Goal: Information Seeking & Learning: Learn about a topic

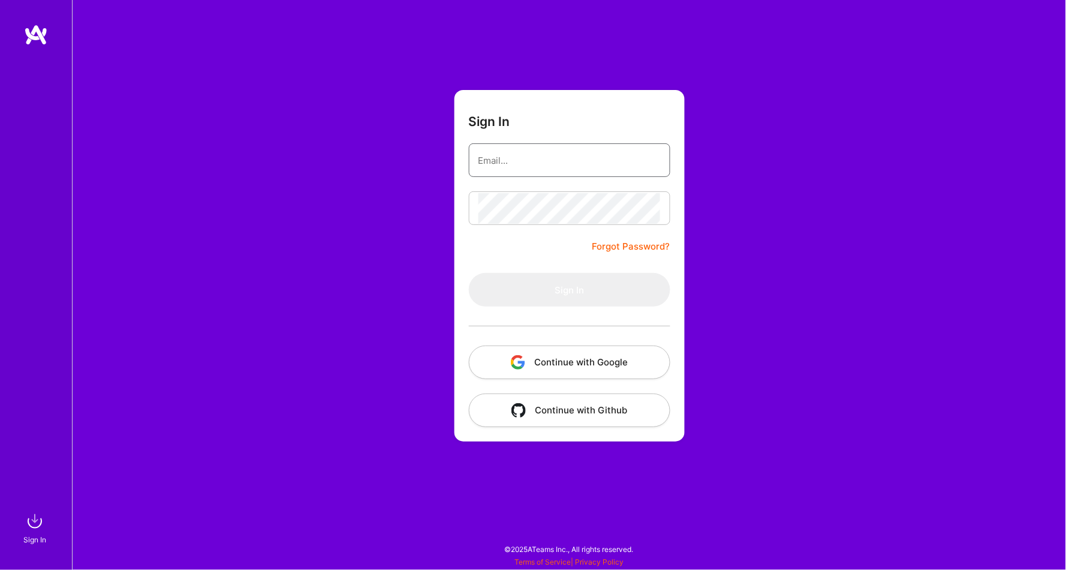
type input "[EMAIL_ADDRESS][DOMAIN_NAME]"
click at [569, 289] on button "Sign In" at bounding box center [569, 290] width 201 height 34
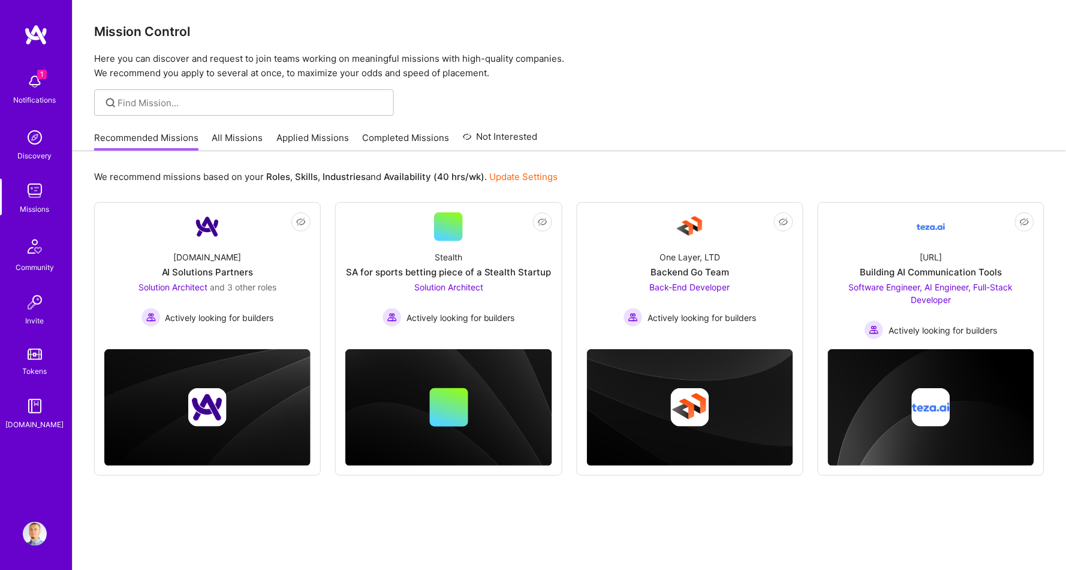
click at [311, 134] on link "Applied Missions" at bounding box center [312, 141] width 73 height 20
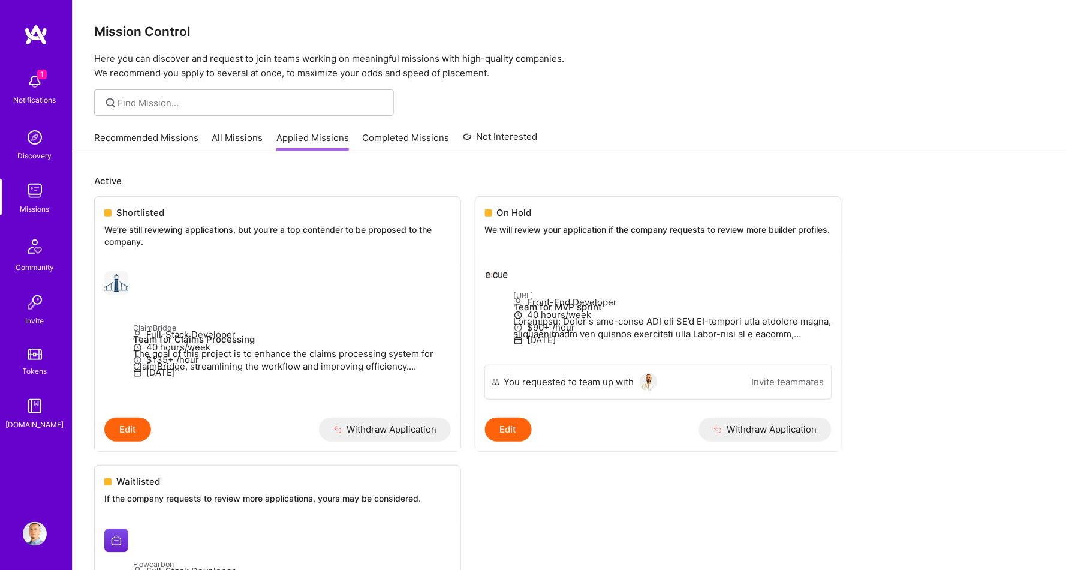
click at [142, 130] on div "Recommended Missions All Missions Applied Missions Completed Missions Not Inter…" at bounding box center [316, 138] width 444 height 26
click at [47, 83] on div "1 Notifications" at bounding box center [35, 87] width 74 height 41
click at [38, 82] on div "1 Notifications Discovery Missions Community Invite Tokens [DOMAIN_NAME]" at bounding box center [36, 248] width 72 height 363
click at [130, 134] on link "Recommended Missions" at bounding box center [146, 141] width 104 height 20
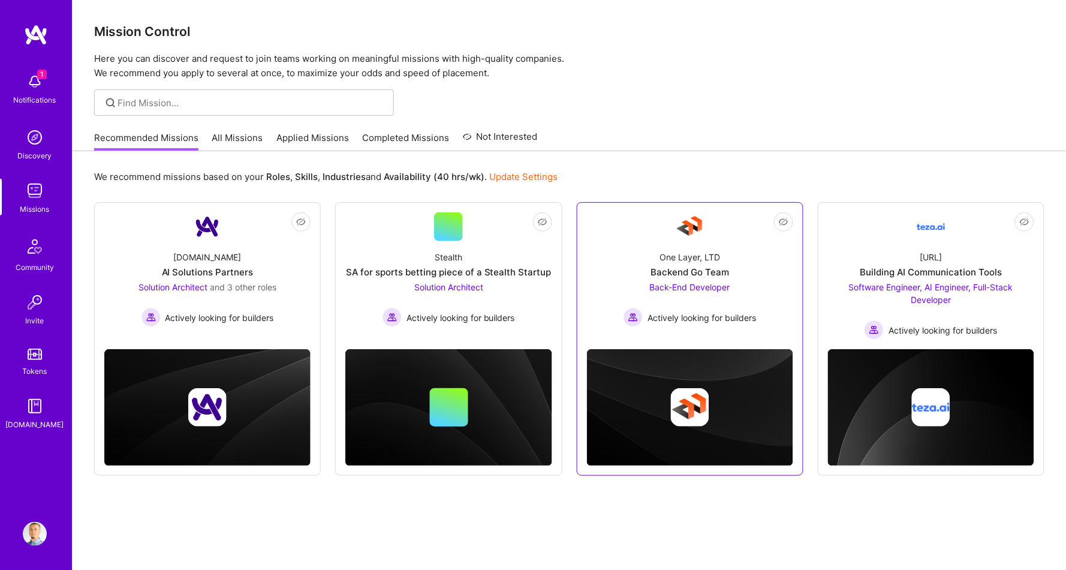
click at [714, 315] on span "Actively looking for builders" at bounding box center [702, 317] width 109 height 13
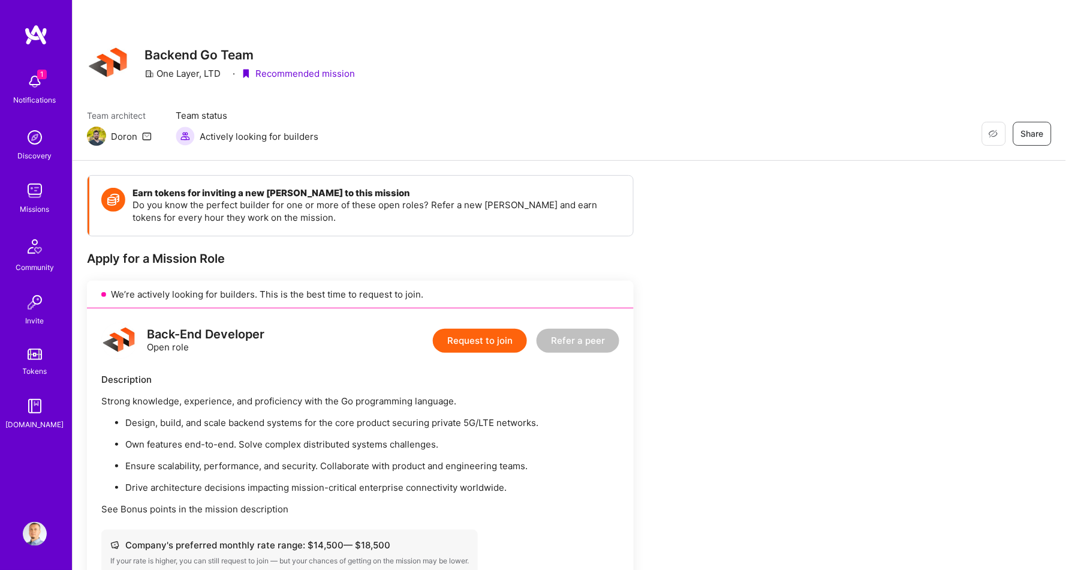
scroll to position [-2, 0]
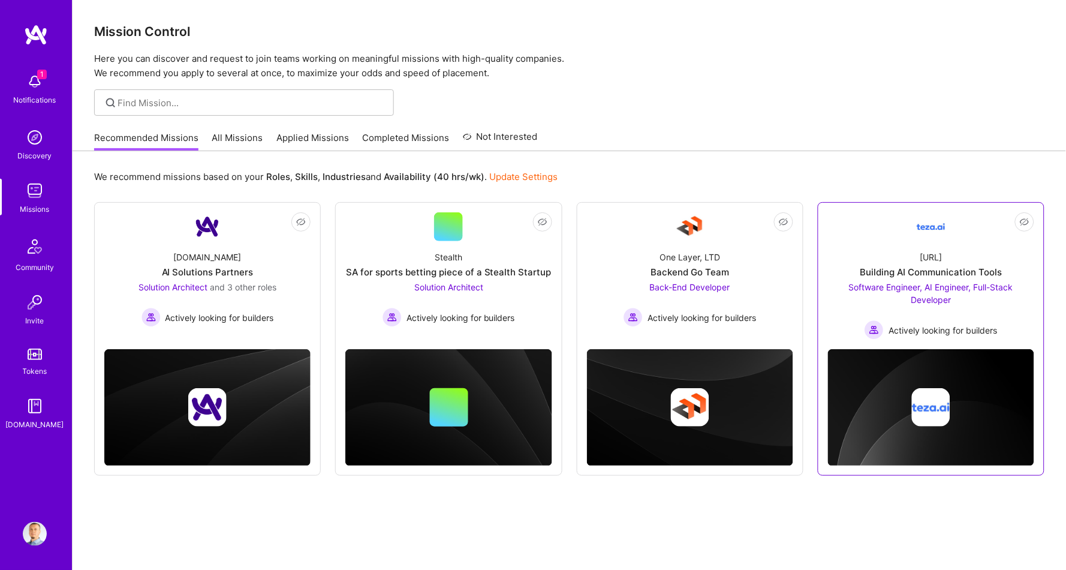
click at [880, 305] on div "Software Engineer, AI Engineer, Full-Stack Developer Actively looking for build…" at bounding box center [931, 310] width 206 height 59
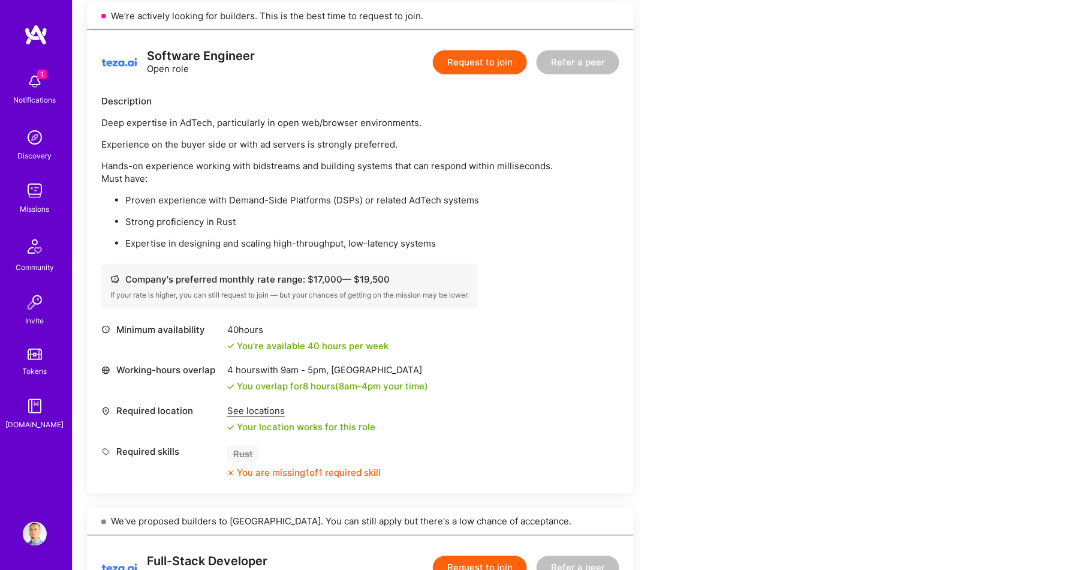
scroll to position [259, 0]
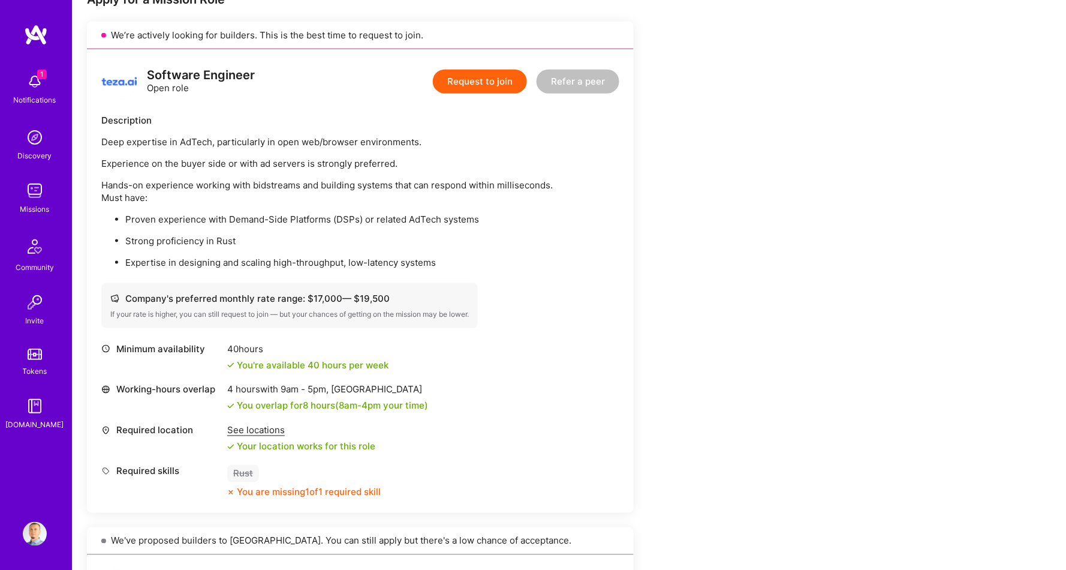
click at [34, 78] on img at bounding box center [35, 82] width 24 height 24
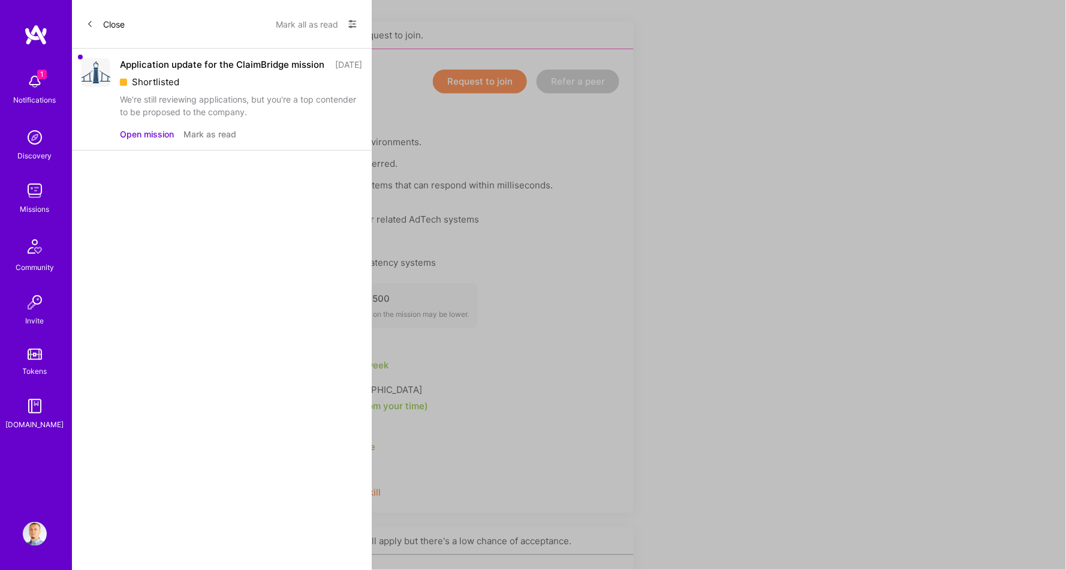
click at [209, 140] on button "Mark as read" at bounding box center [209, 134] width 53 height 13
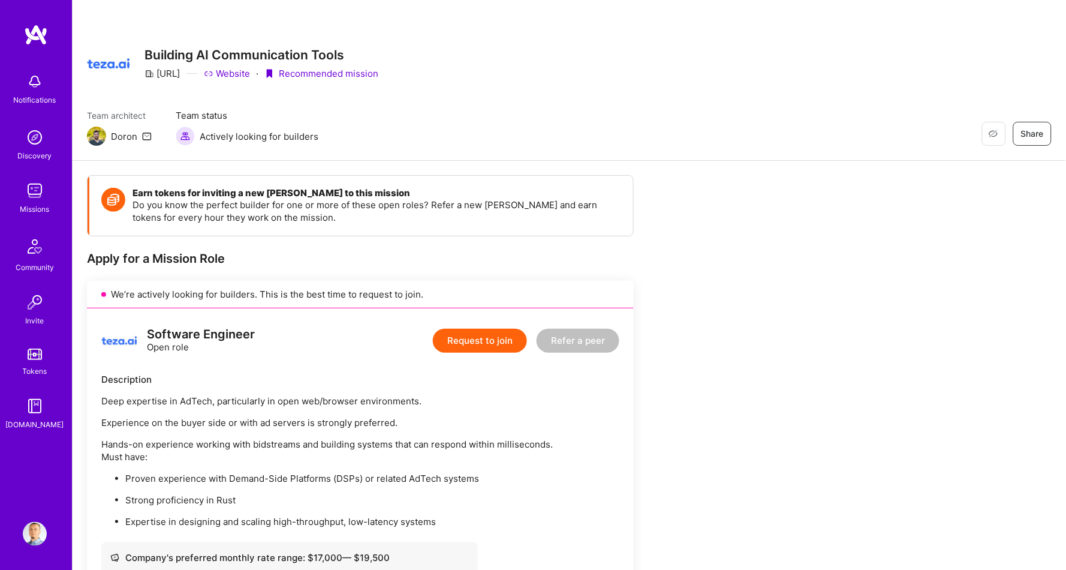
scroll to position [0, 0]
click at [39, 34] on img at bounding box center [36, 35] width 24 height 22
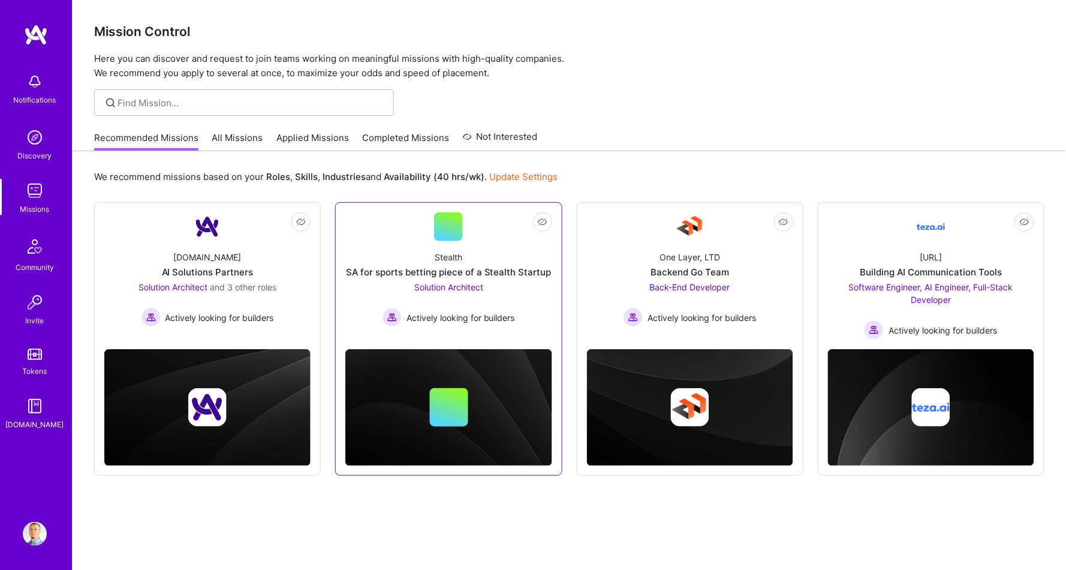
click at [371, 232] on link "Not Interested Stealth SA for sports betting piece of a Stealth Startup Solutio…" at bounding box center [448, 273] width 206 height 122
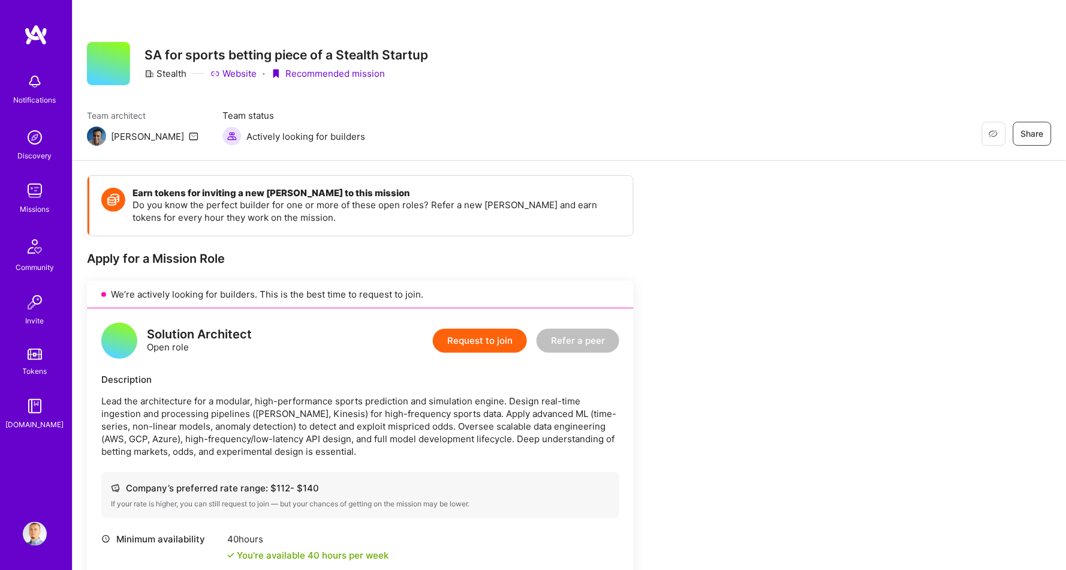
click at [28, 23] on div "Notifications Discovery Missions Community Invite Tokens [DOMAIN_NAME] Profile" at bounding box center [36, 285] width 72 height 570
click at [34, 34] on img at bounding box center [36, 35] width 24 height 22
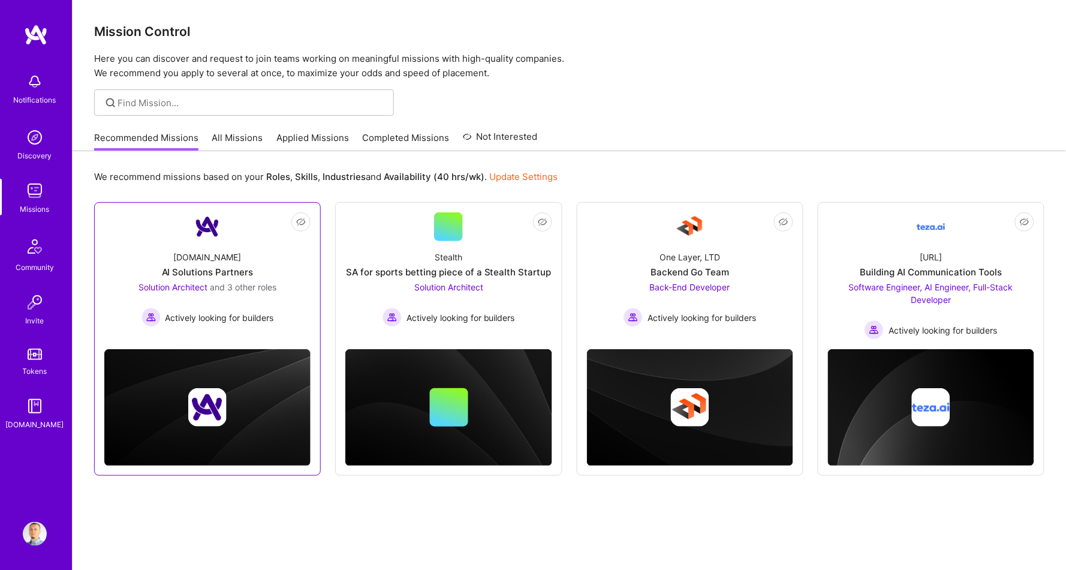
click at [141, 234] on link "Not Interested [DOMAIN_NAME] AI Solutions Partners Solution Architect and 3 oth…" at bounding box center [207, 273] width 206 height 122
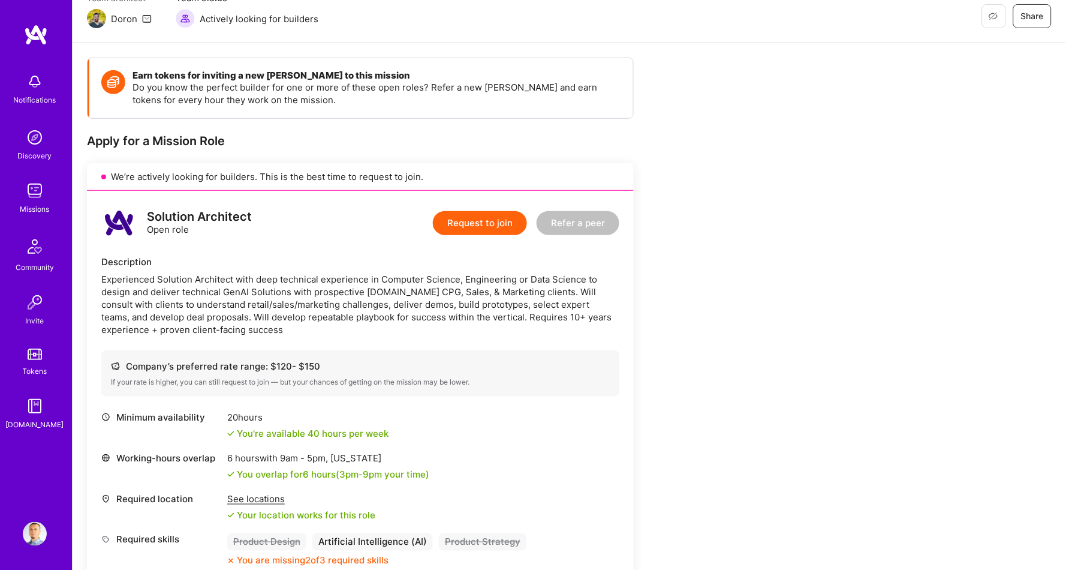
scroll to position [22, 0]
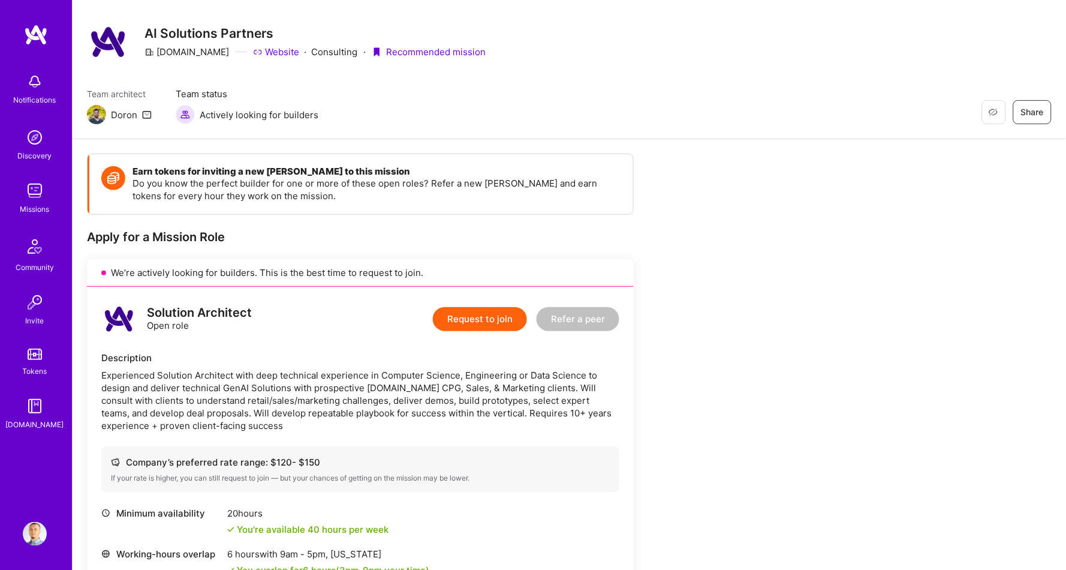
click at [34, 29] on img at bounding box center [36, 35] width 24 height 22
